Goal: Information Seeking & Learning: Learn about a topic

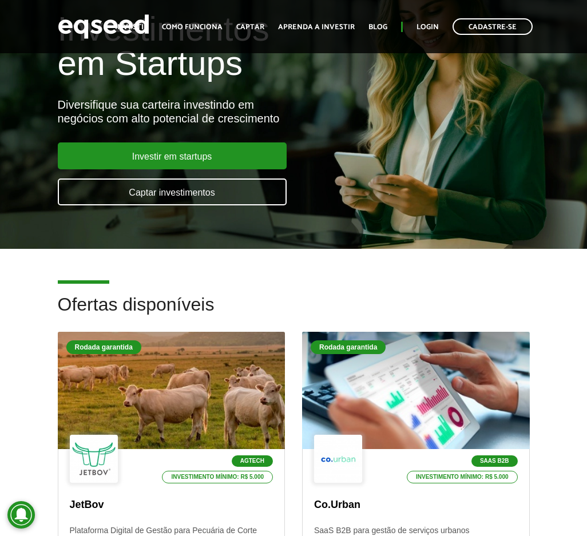
scroll to position [286, 0]
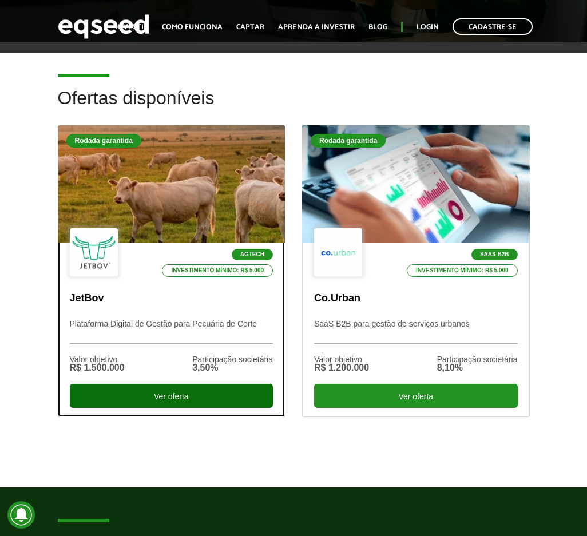
click at [148, 392] on div "Ver oferta" at bounding box center [172, 396] width 204 height 24
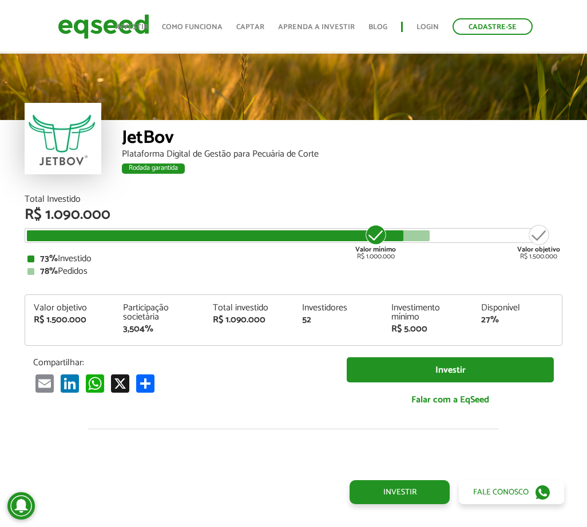
scroll to position [1192, 0]
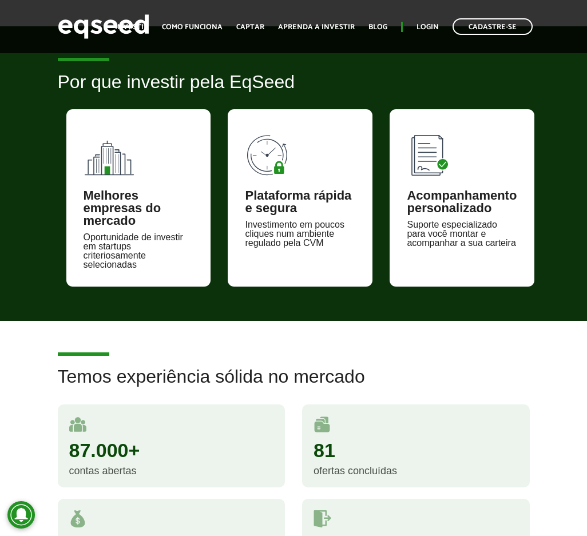
scroll to position [915, 0]
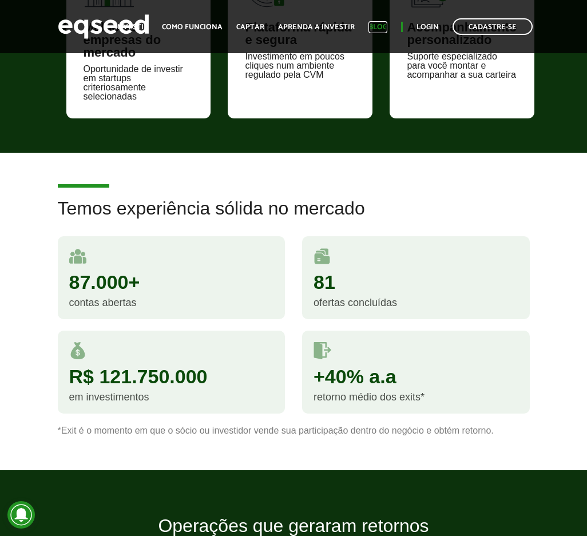
click at [384, 29] on link "Blog" at bounding box center [377, 26] width 19 height 7
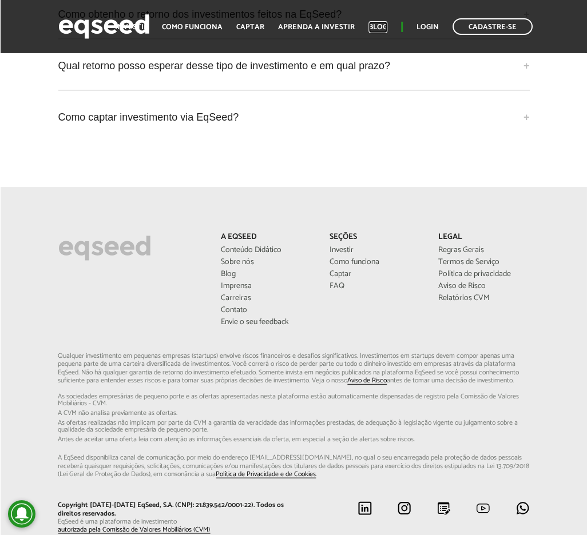
scroll to position [3545, 0]
